Goal: Task Accomplishment & Management: Use online tool/utility

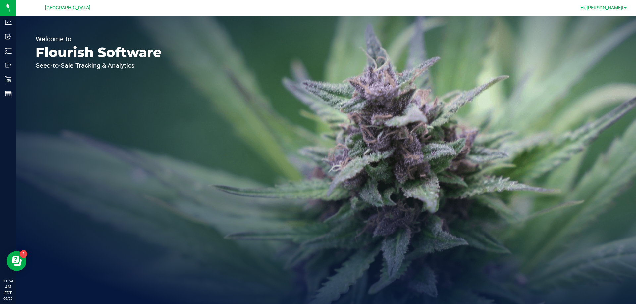
click at [623, 7] on span "Hi, [PERSON_NAME]!" at bounding box center [601, 7] width 43 height 5
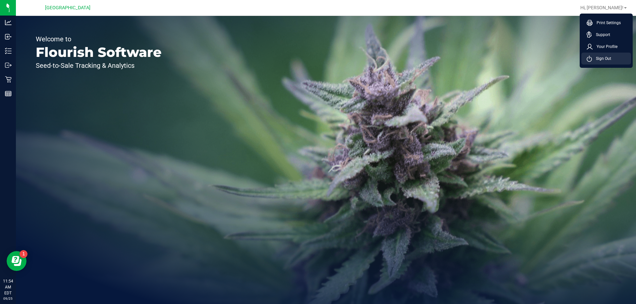
click at [609, 62] on li "Sign Out" at bounding box center [606, 59] width 50 height 12
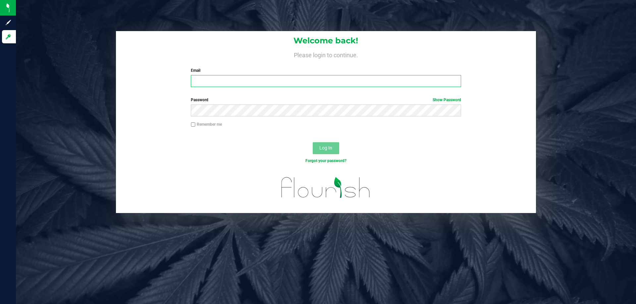
click at [206, 85] on input "Email" at bounding box center [326, 81] width 270 height 12
type input "awebster@liveparallel.com"
click at [313, 142] on button "Log In" at bounding box center [326, 148] width 27 height 12
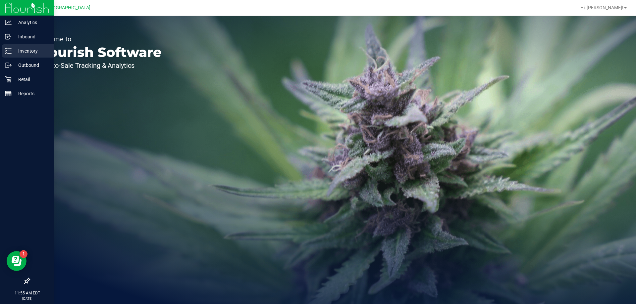
click at [21, 58] on link "Inventory" at bounding box center [27, 51] width 54 height 14
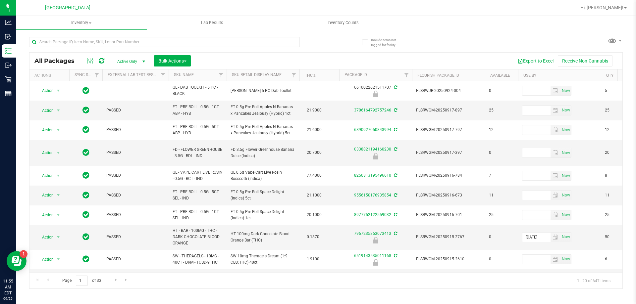
click at [180, 48] on div at bounding box center [164, 44] width 271 height 15
click at [185, 35] on div at bounding box center [177, 41] width 297 height 21
click at [176, 44] on input "text" at bounding box center [164, 42] width 271 height 10
type input "RLF"
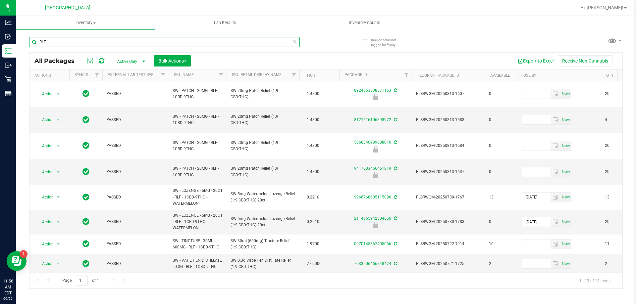
click at [127, 41] on input "RLF" at bounding box center [164, 42] width 271 height 10
type input "R"
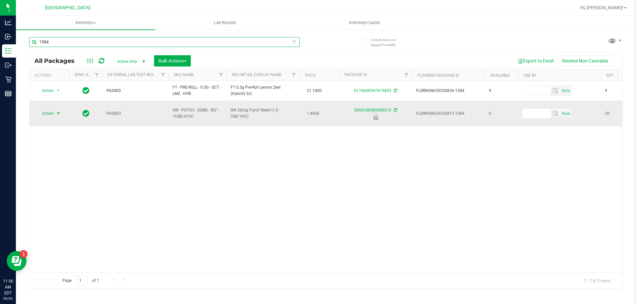
type input "1584"
click at [48, 110] on span "Action" at bounding box center [45, 113] width 18 height 9
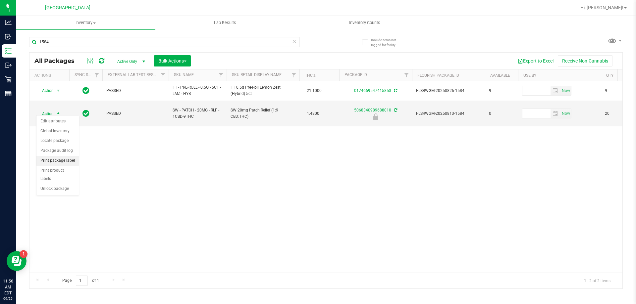
click at [54, 158] on li "Print package label" at bounding box center [57, 161] width 42 height 10
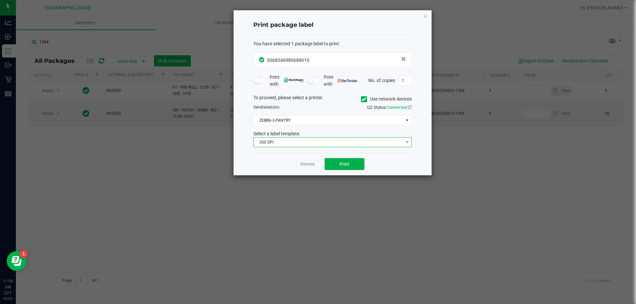
click at [307, 146] on span "300 DPI" at bounding box center [328, 142] width 149 height 9
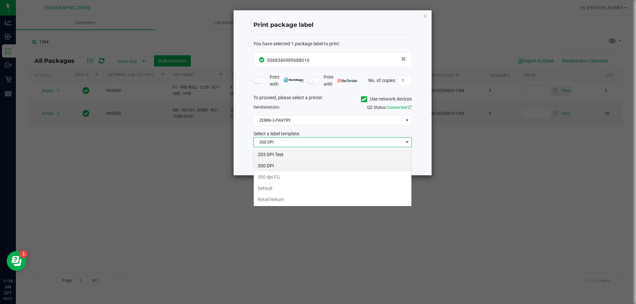
scroll to position [10, 158]
click at [277, 156] on li "203 DPI Test" at bounding box center [333, 154] width 158 height 11
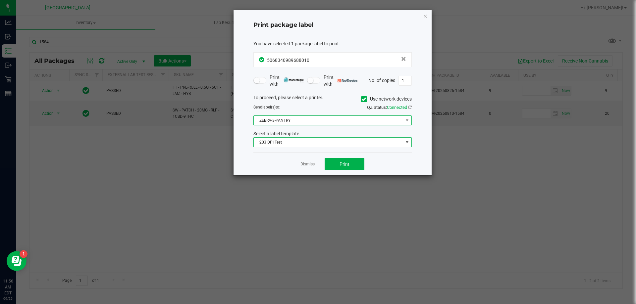
click at [282, 118] on span "ZEBRA-3-PANTRY" at bounding box center [328, 120] width 149 height 9
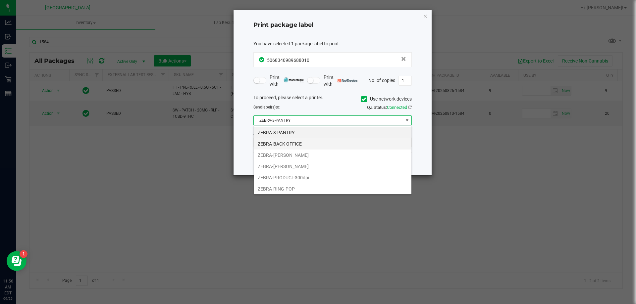
click at [286, 144] on li "ZEBRA-BACK OFFICE" at bounding box center [333, 143] width 158 height 11
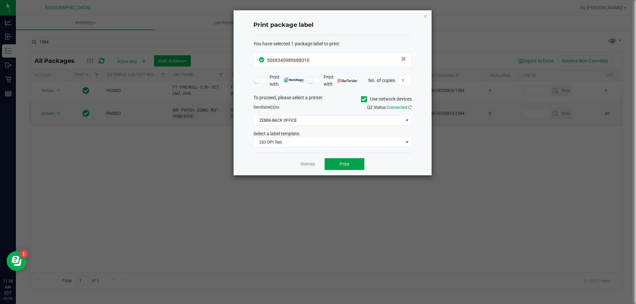
click at [342, 164] on span "Print" at bounding box center [345, 164] width 10 height 5
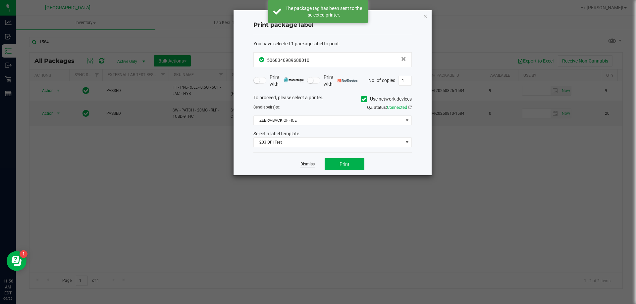
click at [309, 164] on link "Dismiss" at bounding box center [307, 165] width 14 height 6
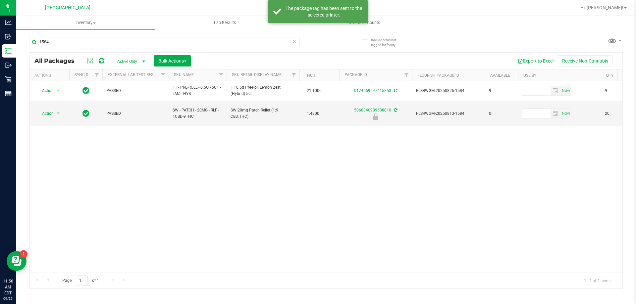
drag, startPoint x: 230, startPoint y: 210, endPoint x: 89, endPoint y: 163, distance: 148.2
click at [229, 210] on div "Action Action Adjust qty Create package Edit attributes Global inventory Locate…" at bounding box center [325, 177] width 593 height 192
click at [50, 115] on span "Action" at bounding box center [45, 113] width 18 height 9
click at [60, 184] on li "Unlock package" at bounding box center [57, 189] width 42 height 10
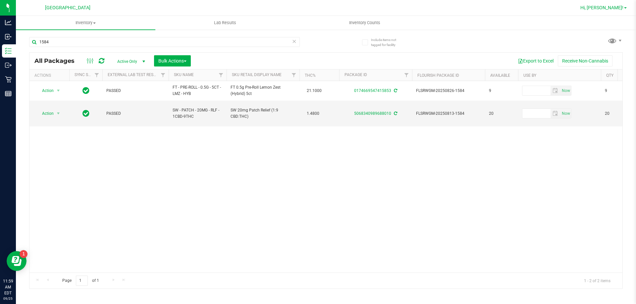
click at [610, 7] on span "Hi, Ashanti!" at bounding box center [601, 7] width 43 height 5
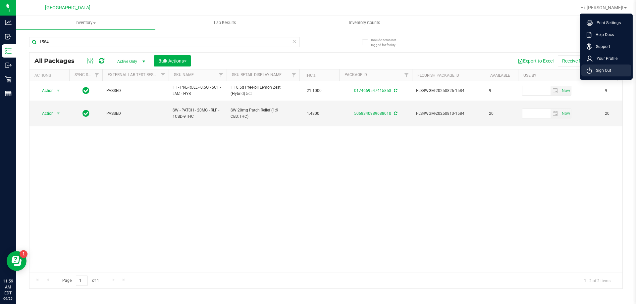
click at [610, 67] on span "Sign Out" at bounding box center [601, 70] width 19 height 7
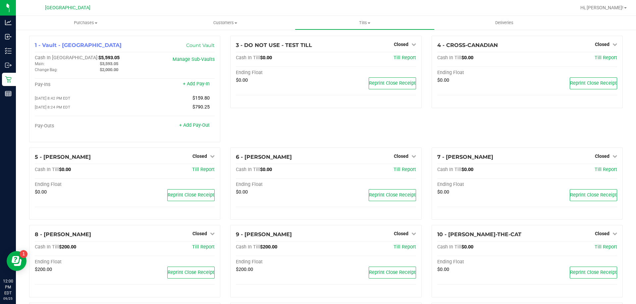
scroll to position [301, 0]
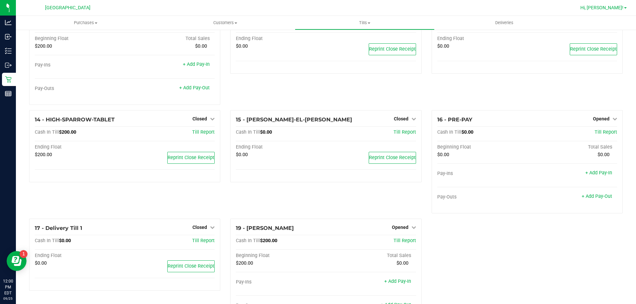
click at [621, 7] on span "Hi, [PERSON_NAME]!" at bounding box center [601, 7] width 43 height 5
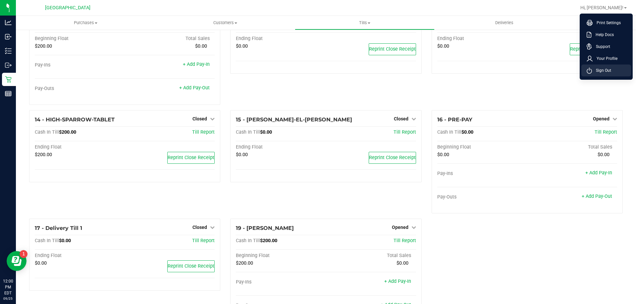
click at [608, 67] on span "Sign Out" at bounding box center [601, 70] width 19 height 7
